Goal: Task Accomplishment & Management: Manage account settings

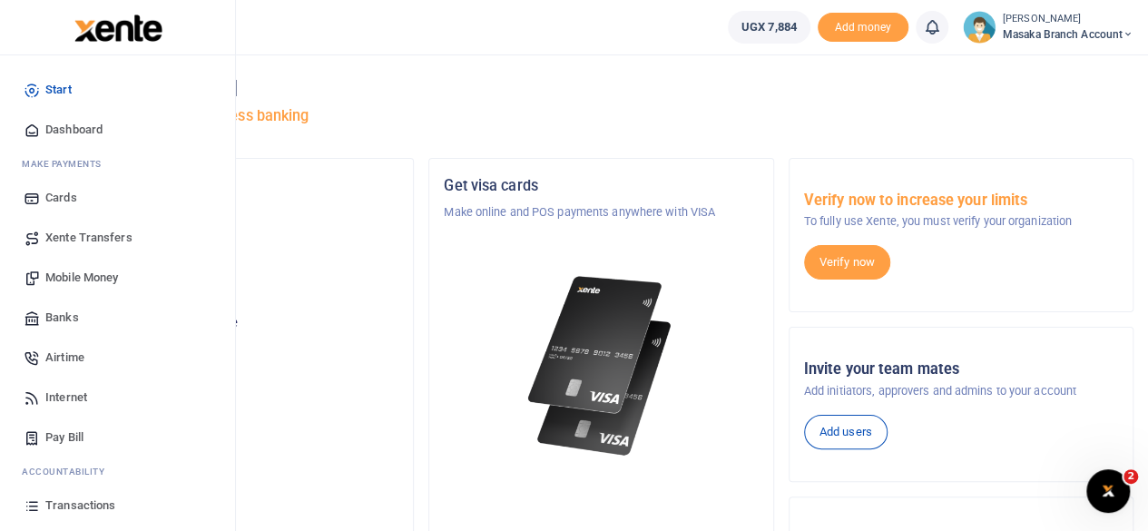
click at [181, 484] on li "Ac countability" at bounding box center [118, 471] width 206 height 28
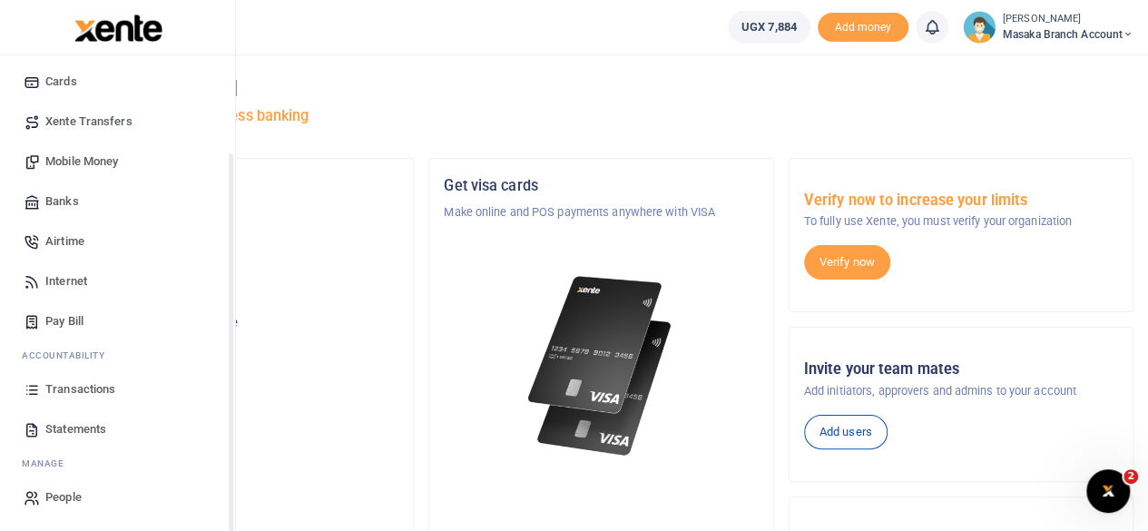
click at [232, 500] on div "Start Dashboard M ake Payments Cards Xente Transfers Mobile Money Banks Airtime…" at bounding box center [117, 235] width 235 height 593
click at [94, 423] on span "Statements" at bounding box center [75, 429] width 61 height 18
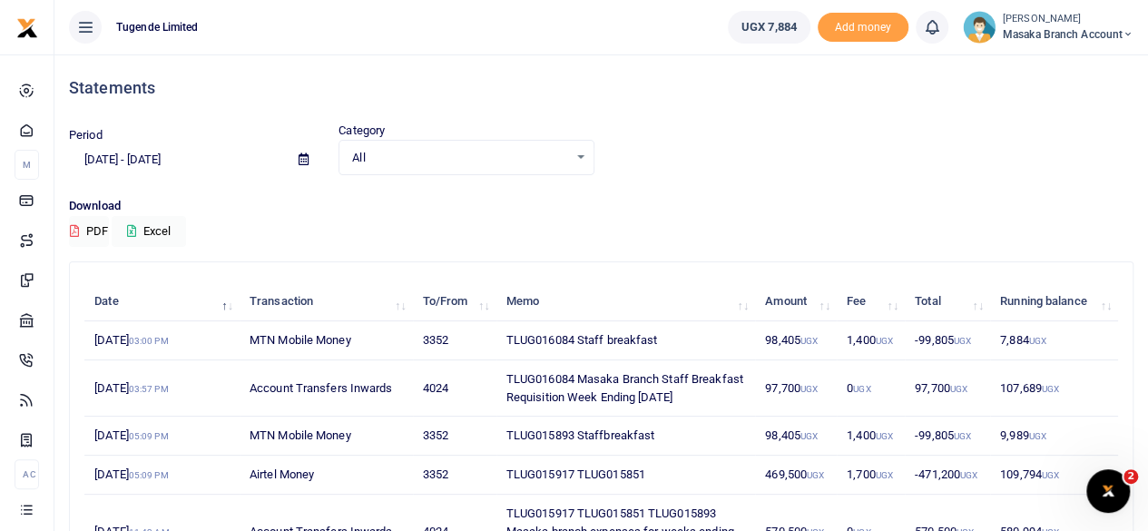
click at [299, 160] on icon at bounding box center [304, 159] width 10 height 12
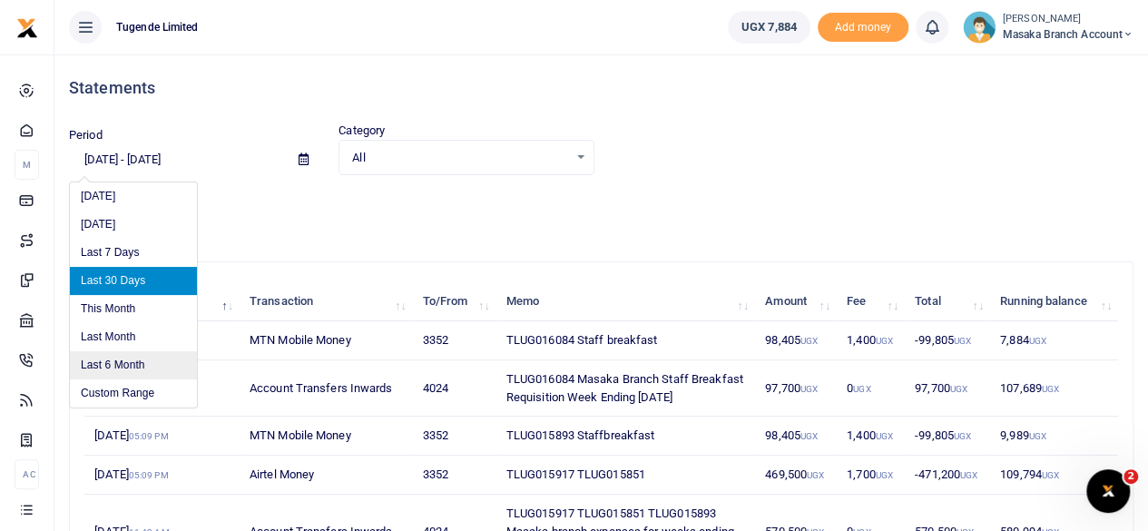
click at [132, 373] on li "Last 6 Month" at bounding box center [133, 365] width 127 height 28
type input "02/25/2025 - 08/25/2025"
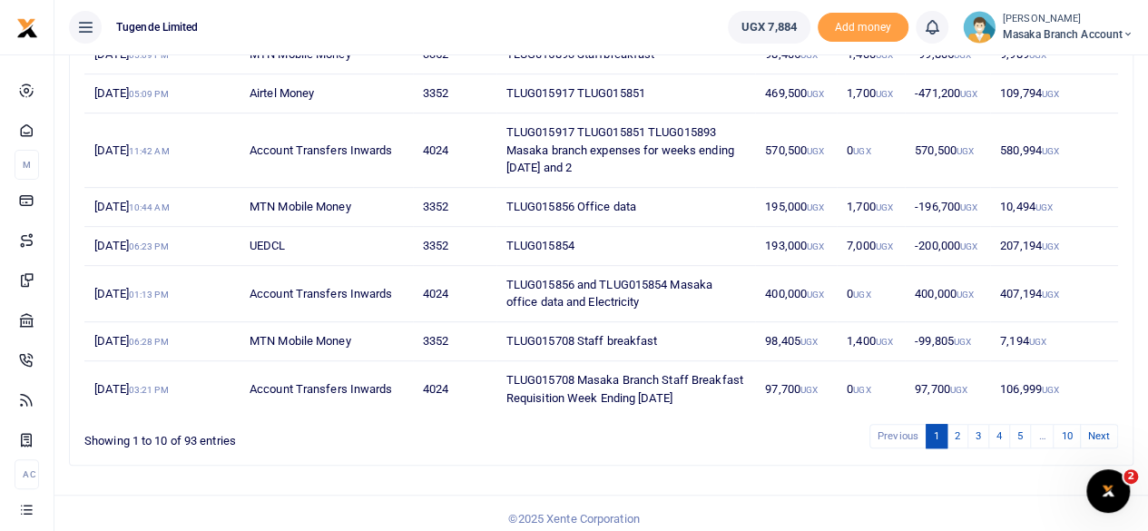
scroll to position [387, 0]
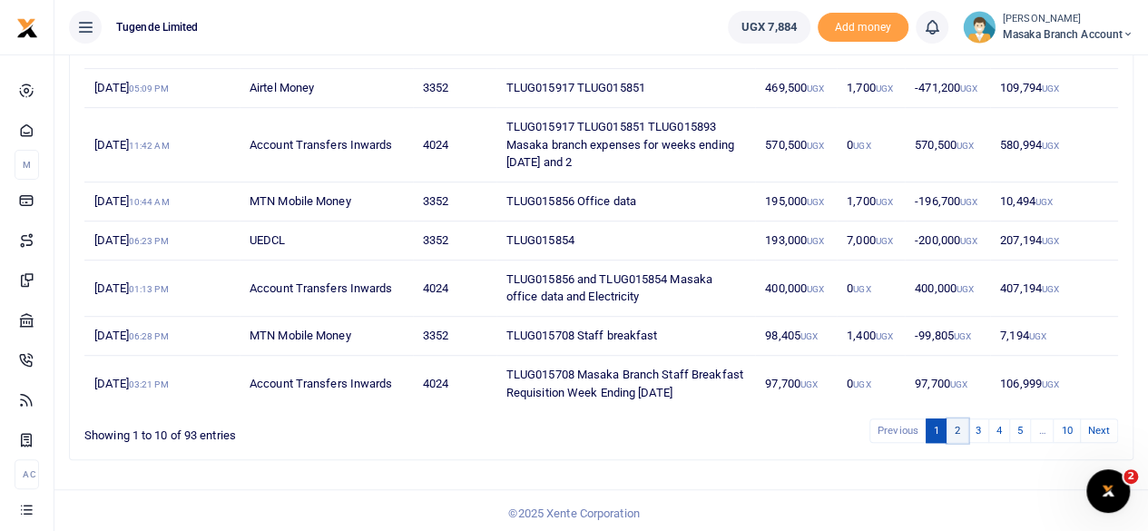
click at [960, 426] on link "2" at bounding box center [957, 430] width 22 height 24
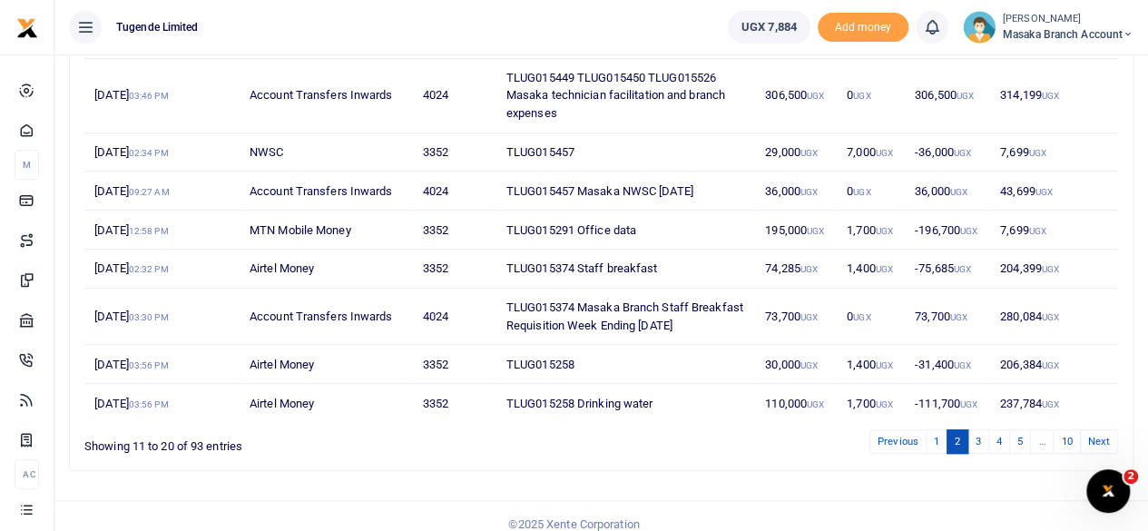
scroll to position [351, 0]
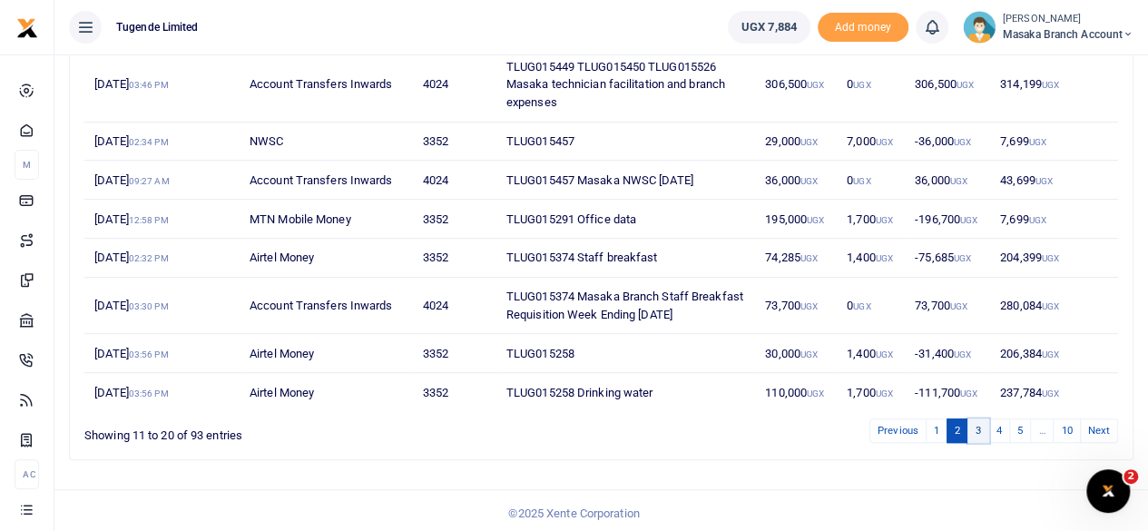
click at [982, 423] on link "3" at bounding box center [978, 430] width 22 height 24
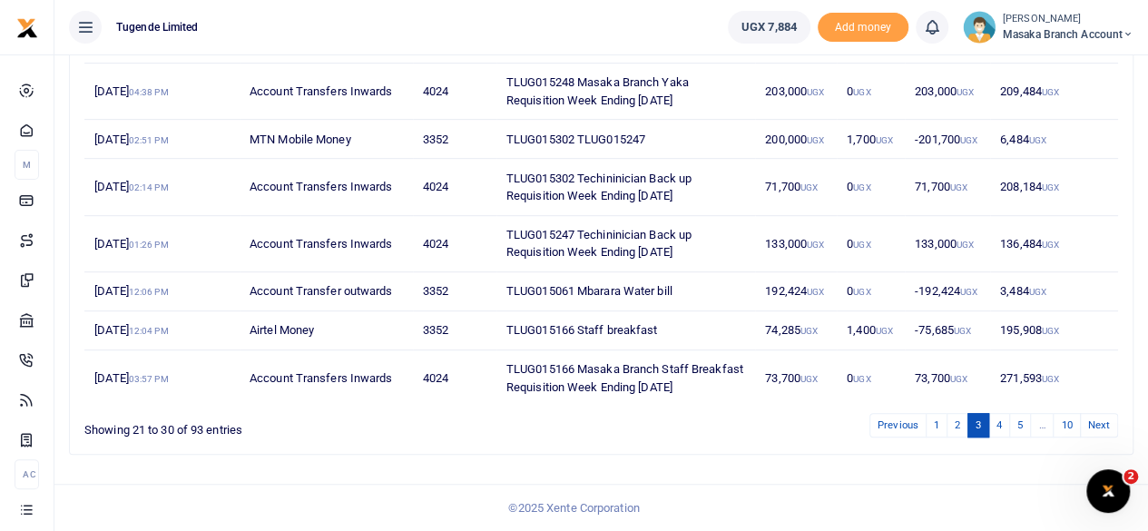
scroll to position [405, 0]
click at [1005, 426] on link "4" at bounding box center [999, 425] width 22 height 24
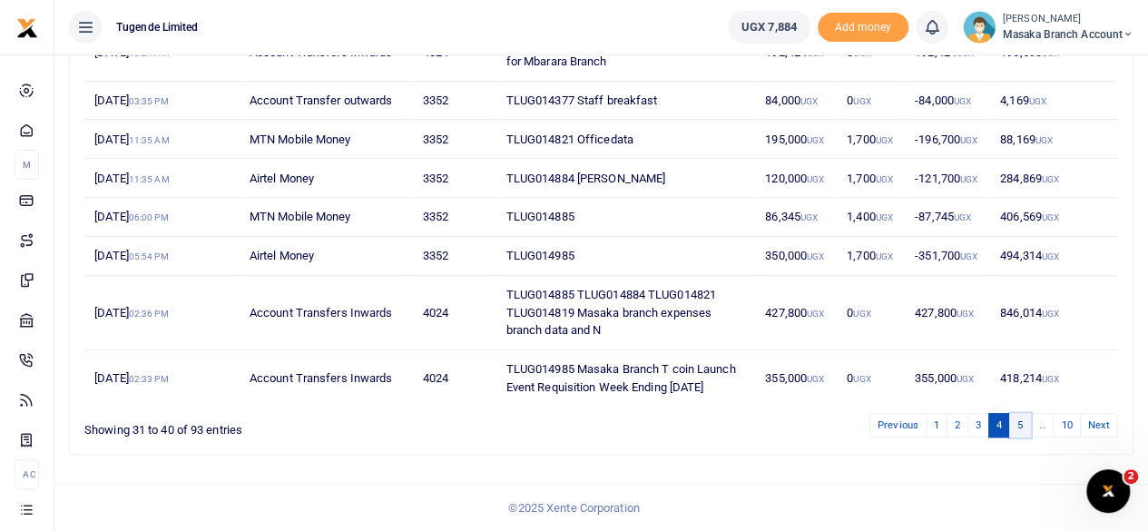
click at [1022, 427] on link "5" at bounding box center [1020, 425] width 22 height 24
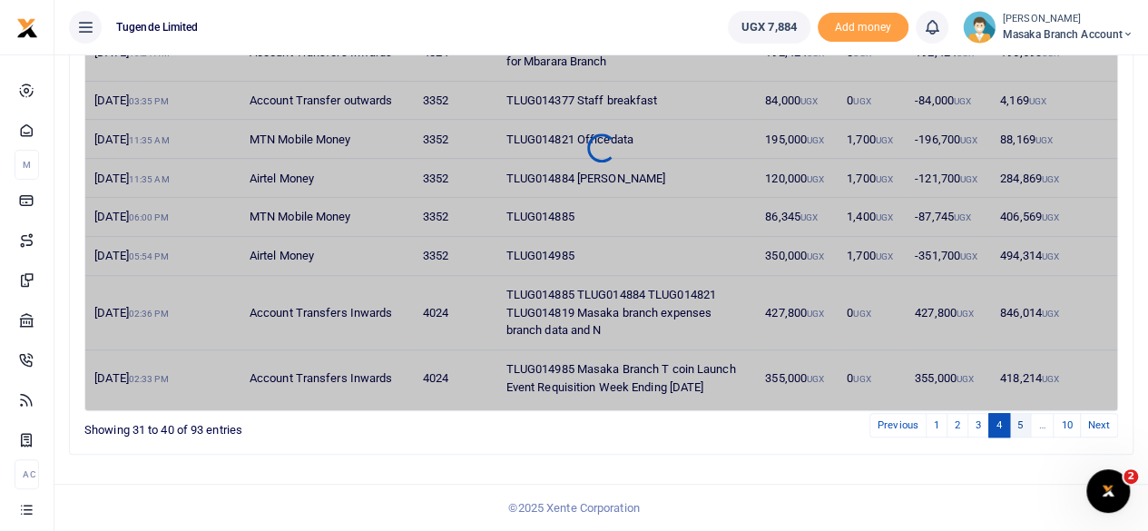
scroll to position [351, 0]
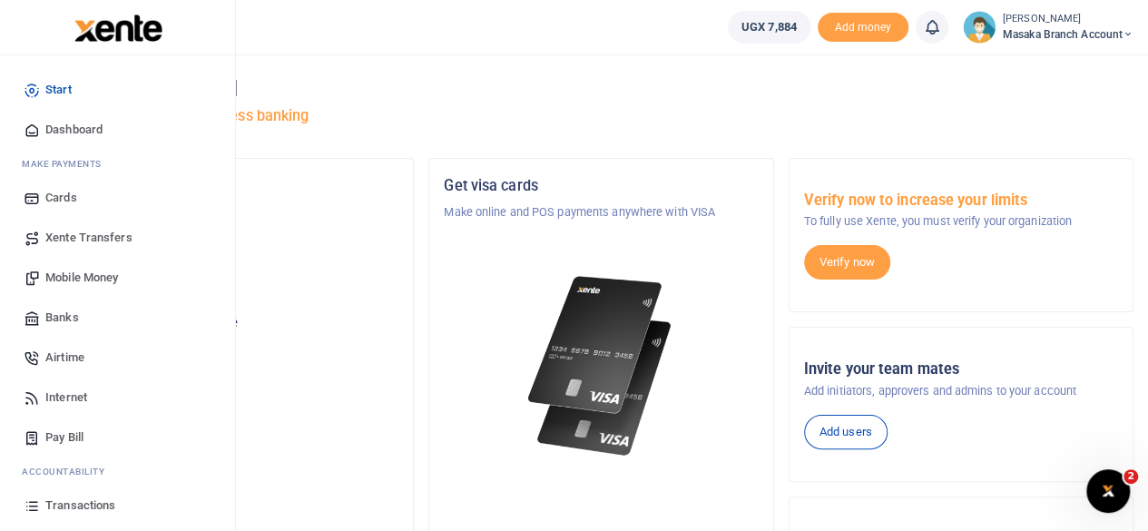
click at [93, 503] on span "Transactions" at bounding box center [80, 505] width 70 height 18
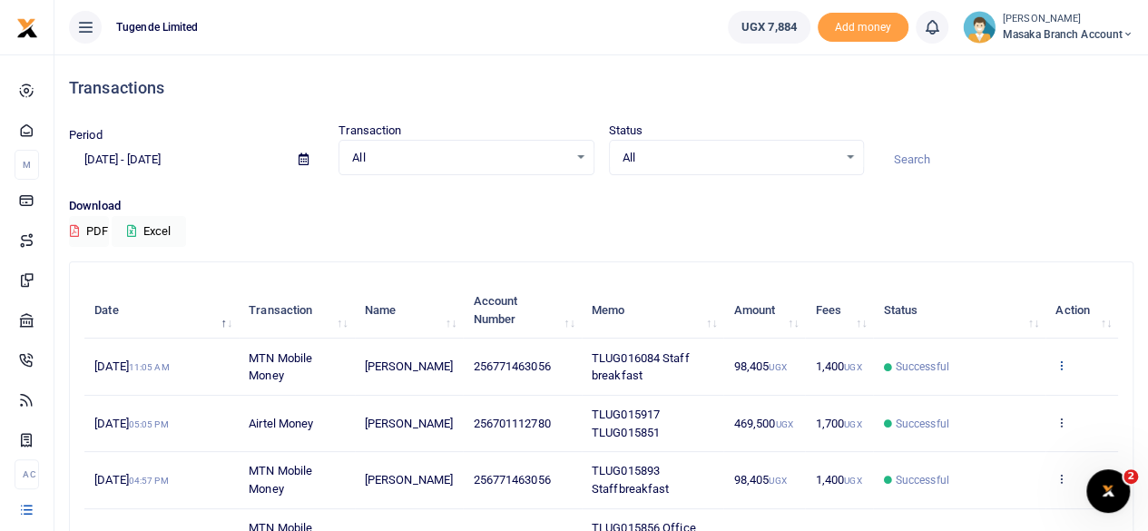
click at [1066, 368] on icon at bounding box center [1061, 364] width 12 height 13
click at [960, 397] on link "View details" at bounding box center [995, 396] width 143 height 25
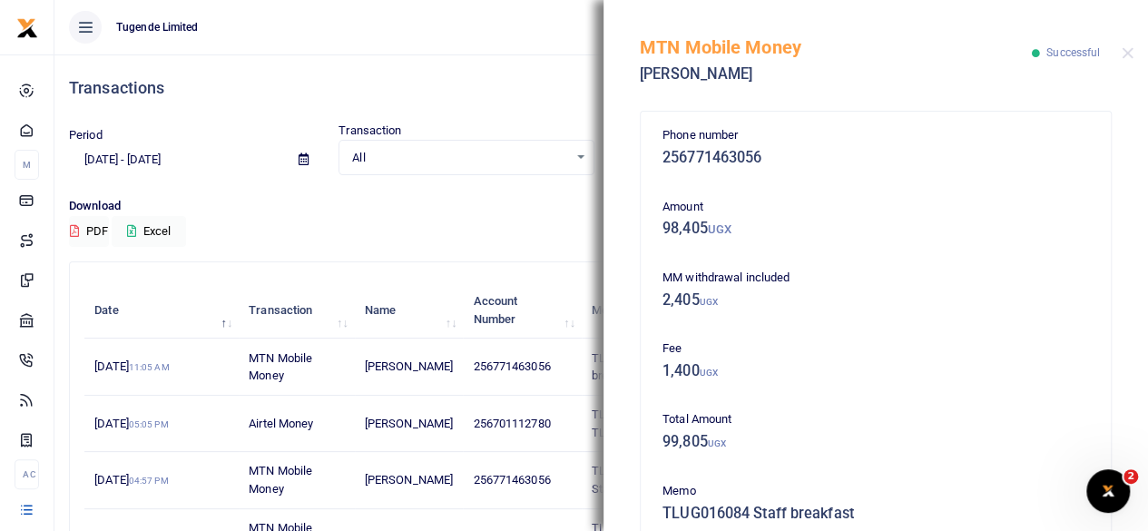
scroll to position [376, 0]
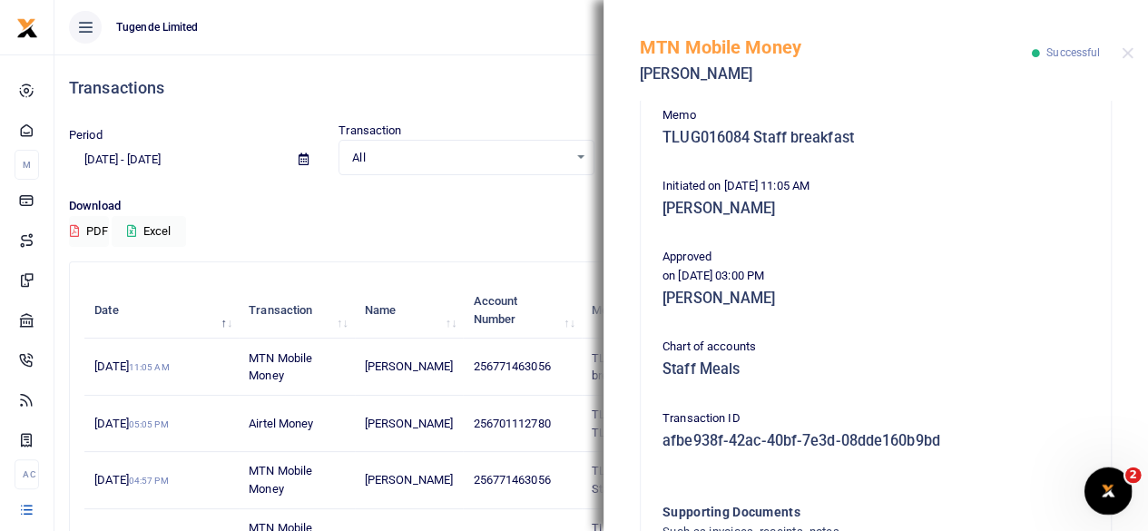
click at [1134, 471] on body "Start Dashboard M ake Payments Cards Xente Transfers Mobile Money Banks Airtime…" at bounding box center [574, 364] width 1148 height 729
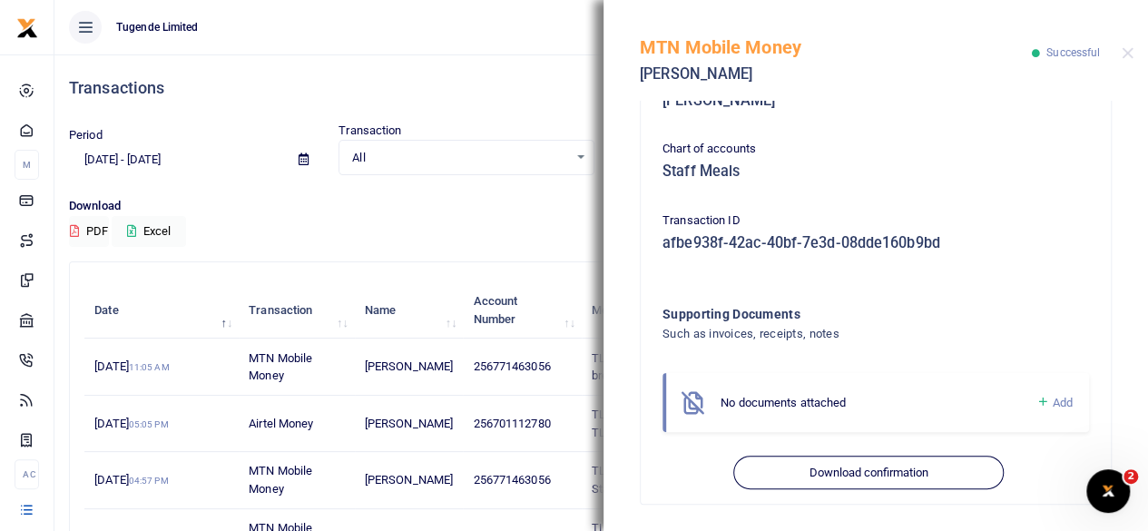
scroll to position [575, 0]
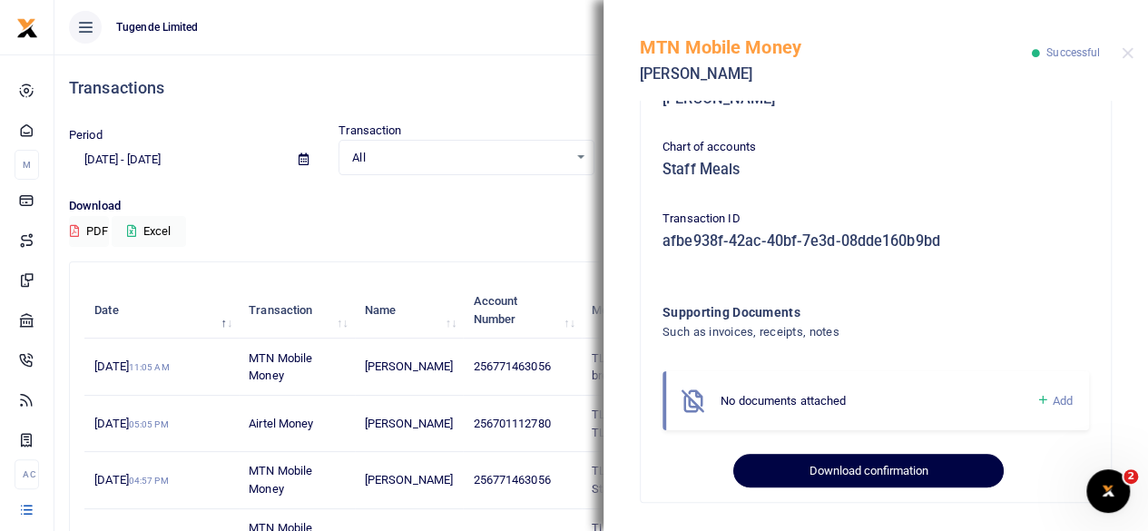
click at [906, 471] on button "Download confirmation" at bounding box center [867, 471] width 269 height 34
